Goal: Navigation & Orientation: Find specific page/section

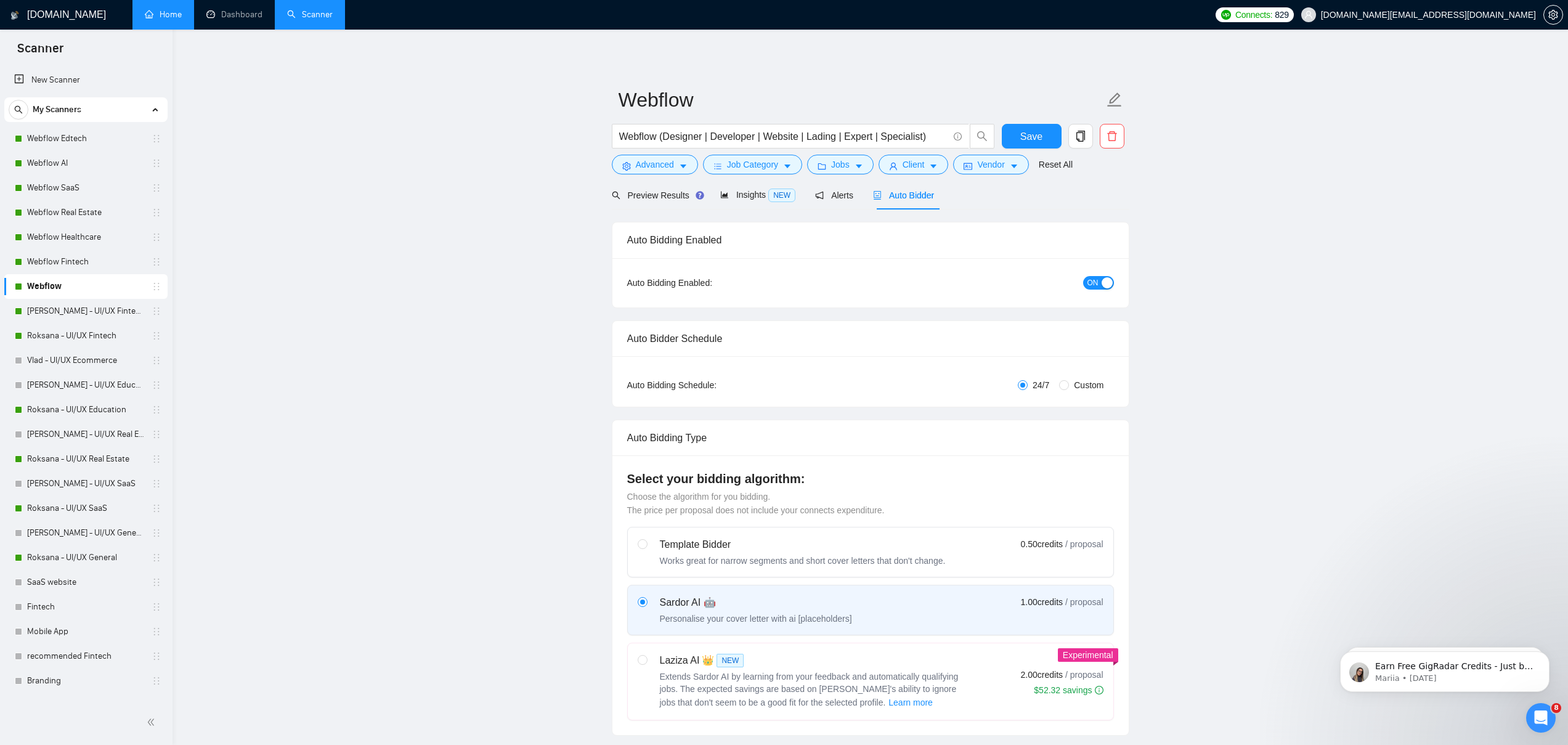
click at [164, 14] on link "Home" at bounding box center [163, 15] width 37 height 11
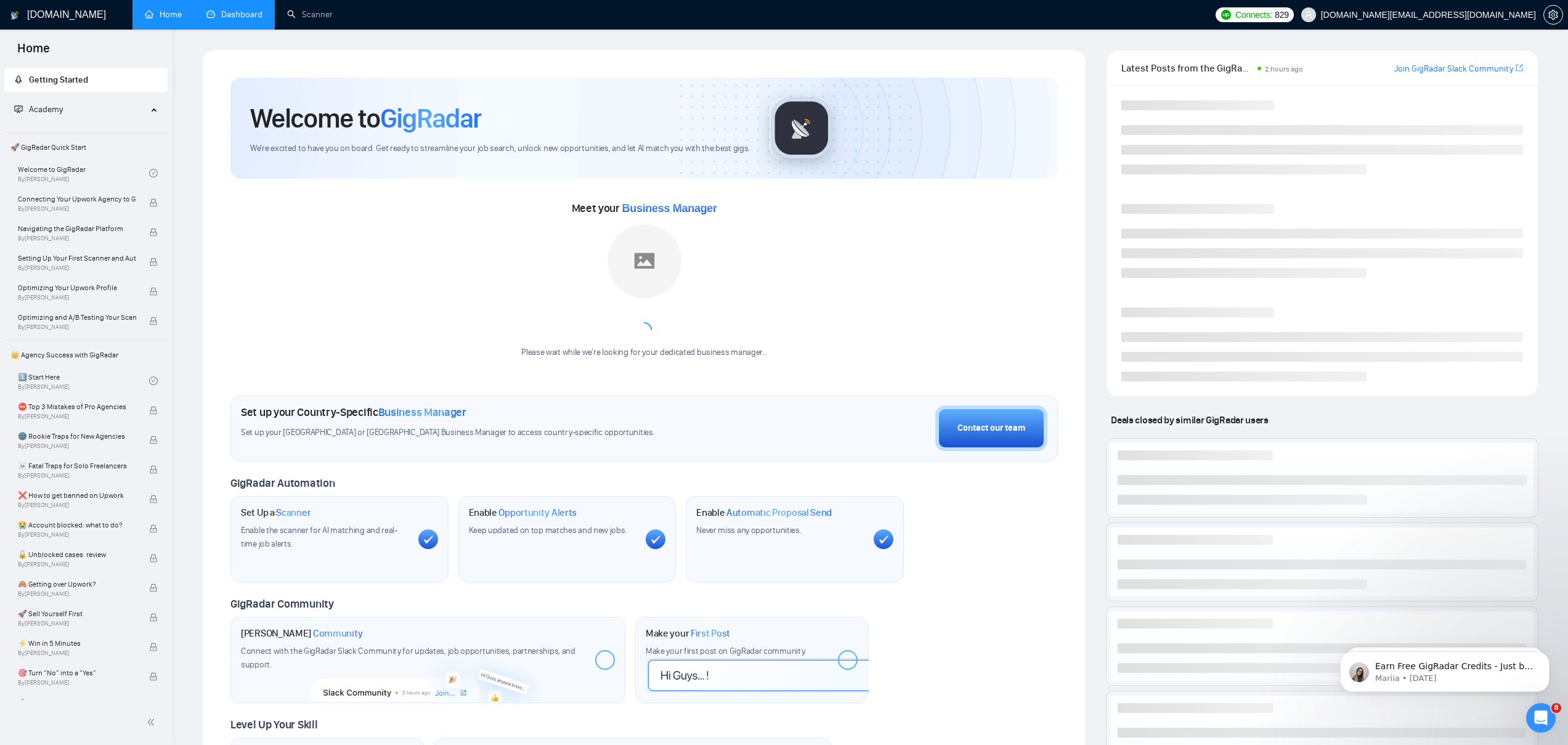
click at [263, 17] on link "Dashboard" at bounding box center [235, 15] width 56 height 11
